Goal: Transaction & Acquisition: Purchase product/service

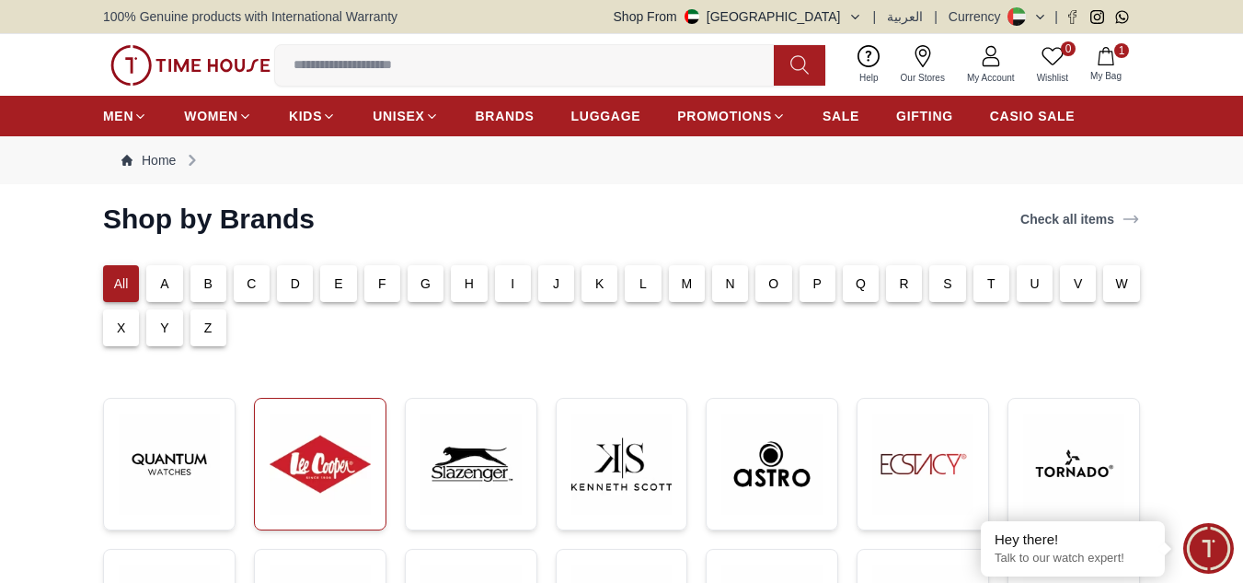
click at [349, 457] on img at bounding box center [320, 463] width 101 height 101
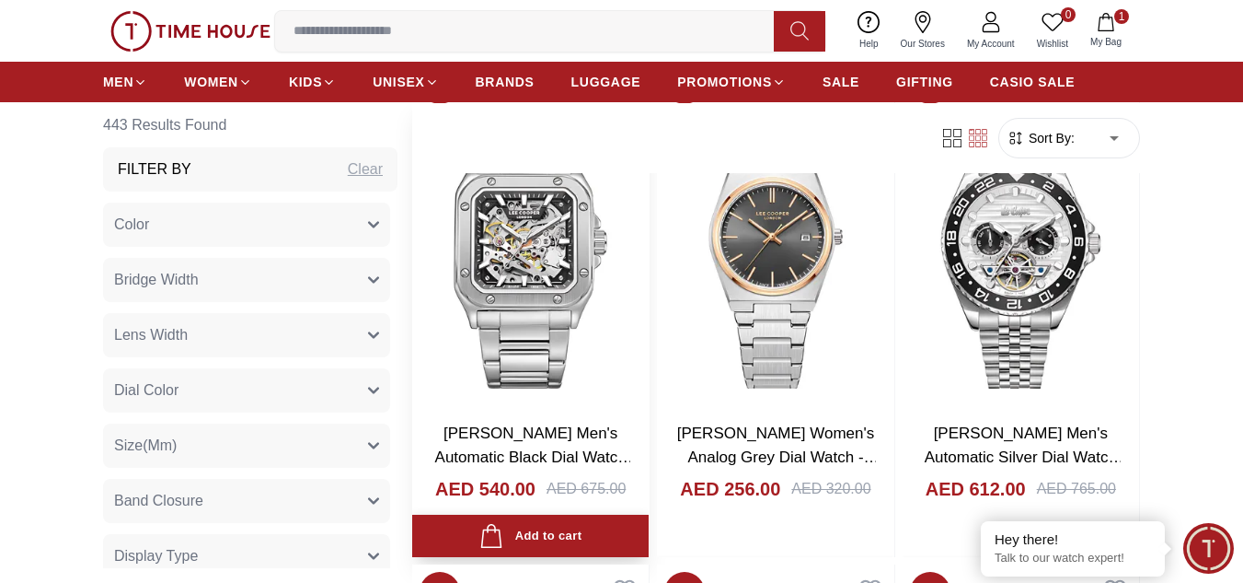
scroll to position [2699, 0]
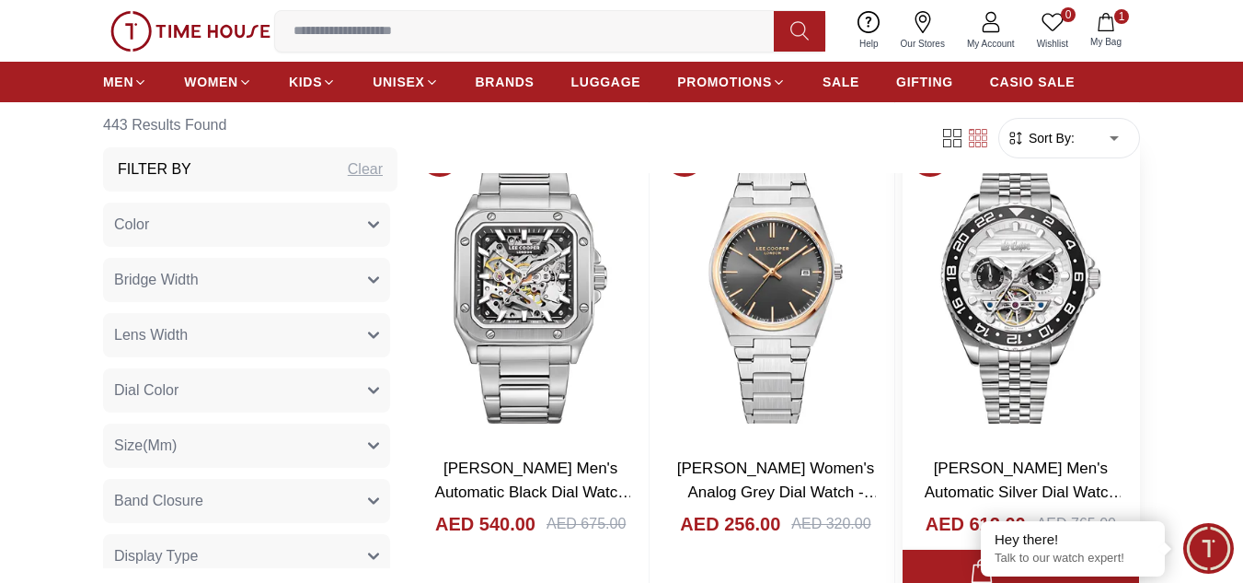
click at [988, 286] on img at bounding box center [1021, 285] width 237 height 313
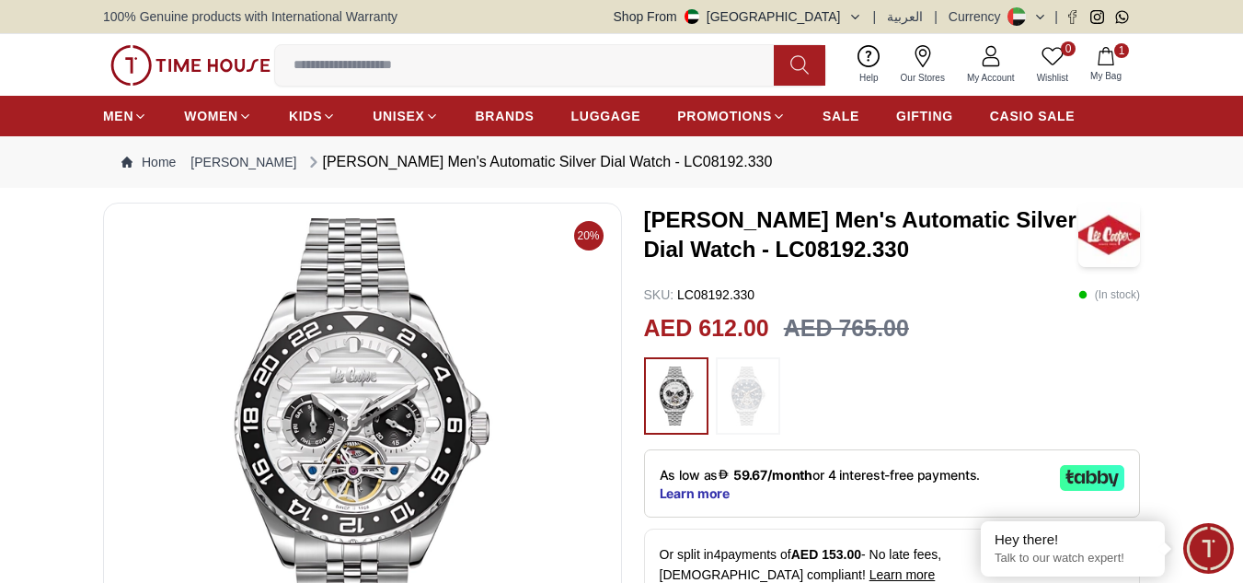
scroll to position [246, 0]
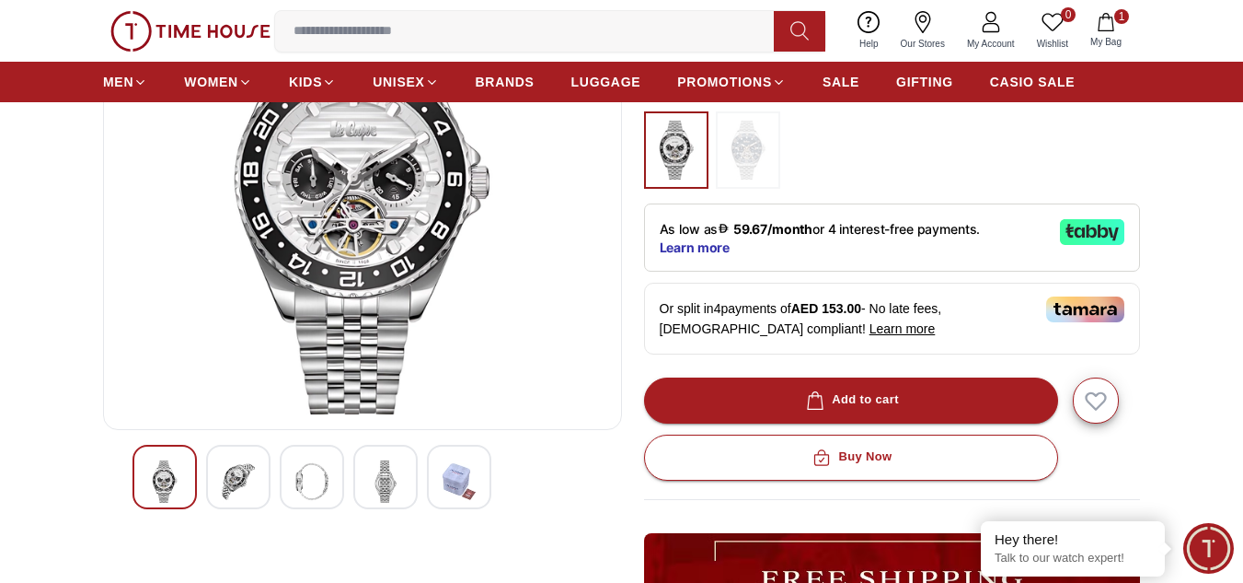
click at [230, 477] on img at bounding box center [238, 481] width 33 height 42
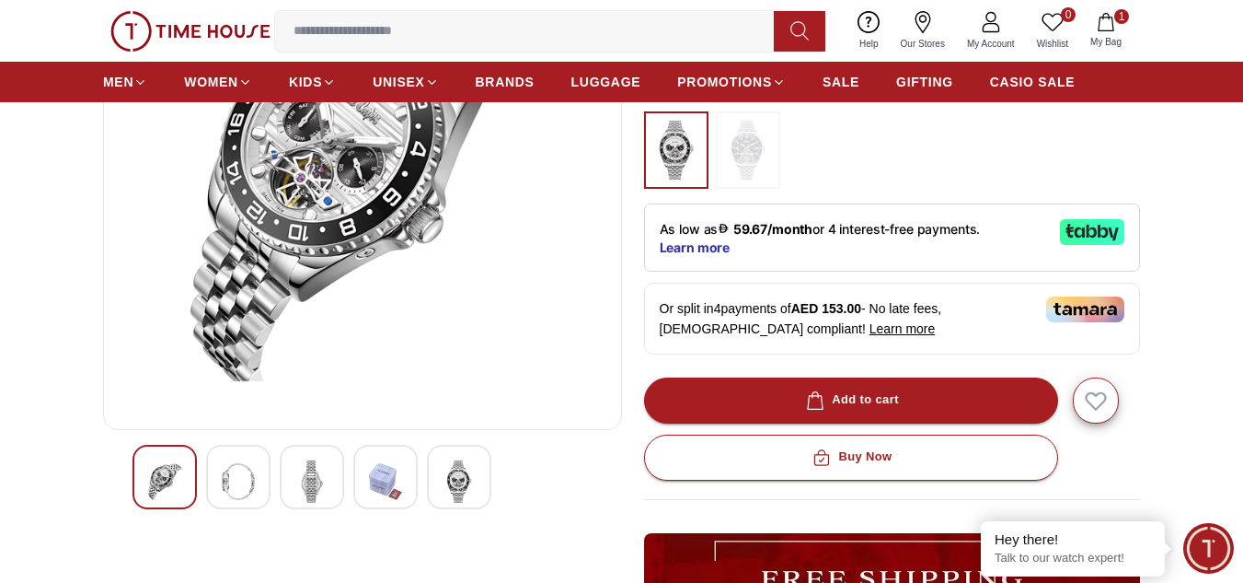
click at [314, 466] on img at bounding box center [311, 481] width 33 height 42
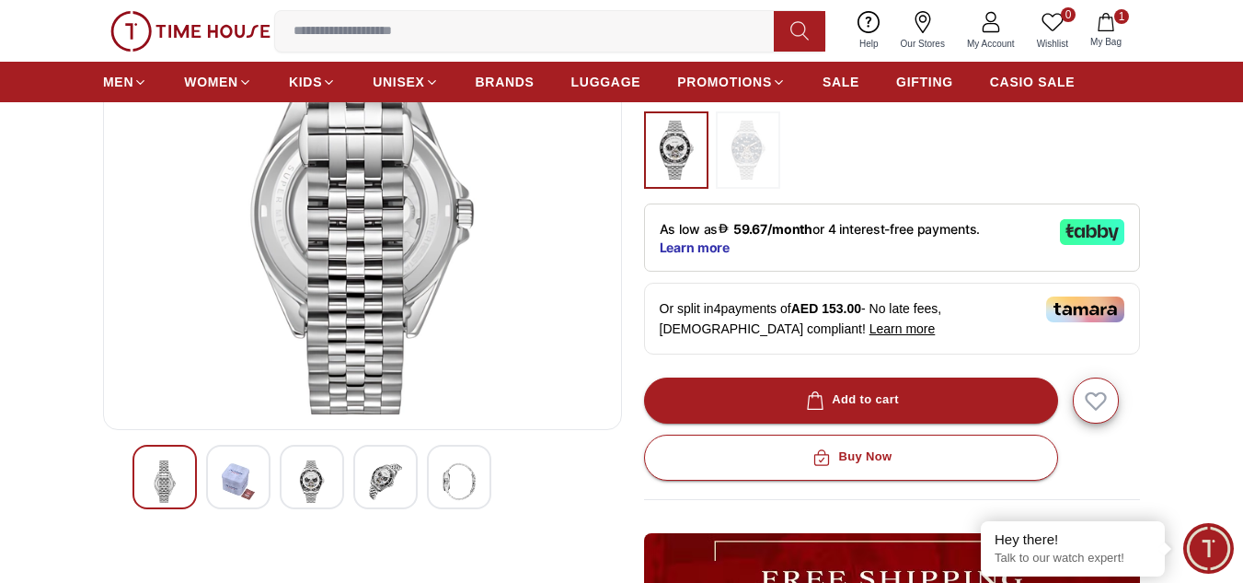
click at [375, 477] on img at bounding box center [385, 481] width 33 height 42
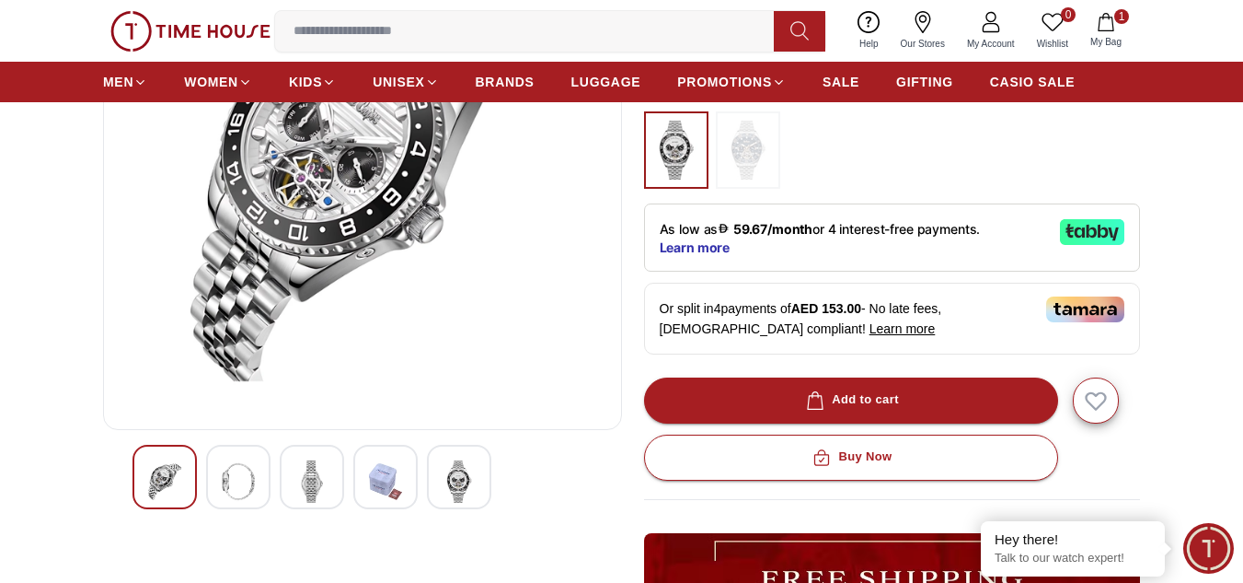
click at [480, 482] on div at bounding box center [459, 476] width 64 height 64
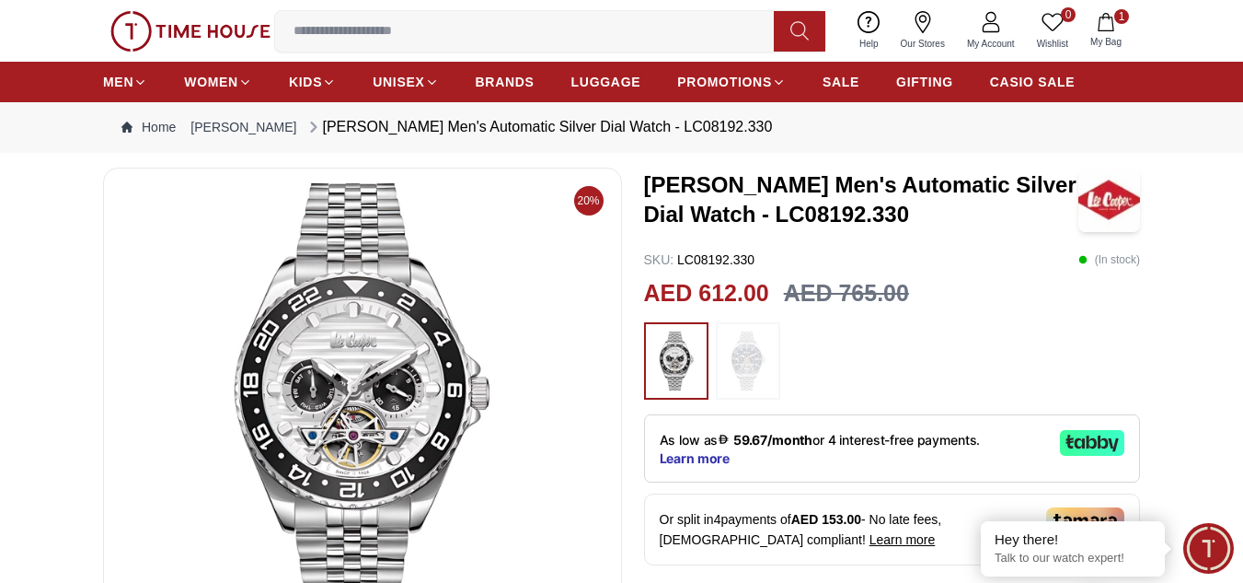
scroll to position [0, 0]
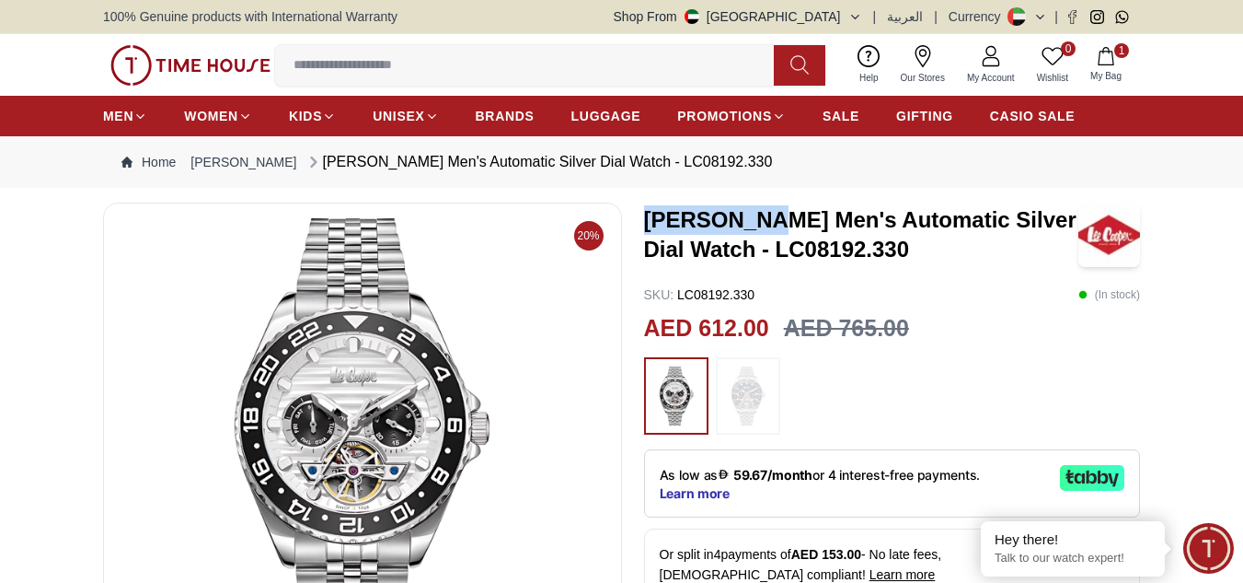
drag, startPoint x: 645, startPoint y: 219, endPoint x: 765, endPoint y: 224, distance: 119.7
click at [765, 224] on h3 "Lee Cooper Men's Automatic Silver Dial Watch - LC08192.330" at bounding box center [861, 234] width 435 height 59
copy h3 "[PERSON_NAME]"
